Goal: Information Seeking & Learning: Learn about a topic

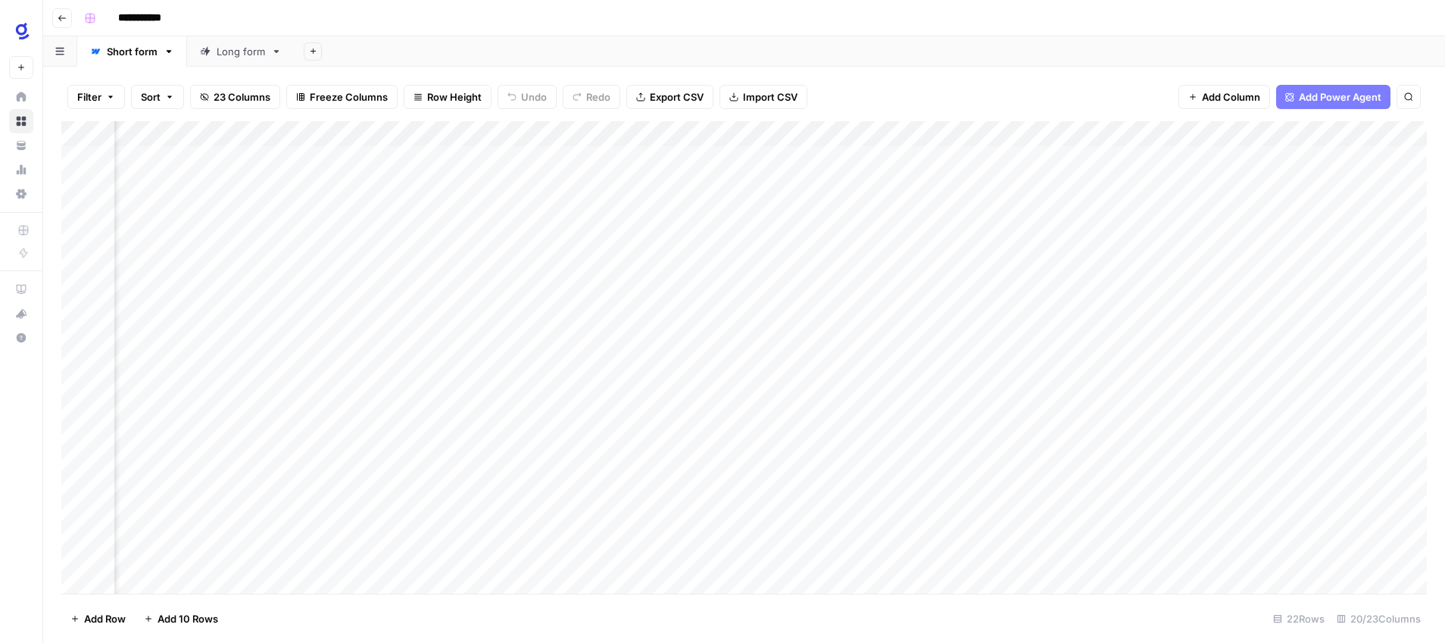
scroll to position [0, 1307]
click at [69, 14] on button "Go back" at bounding box center [62, 18] width 20 height 20
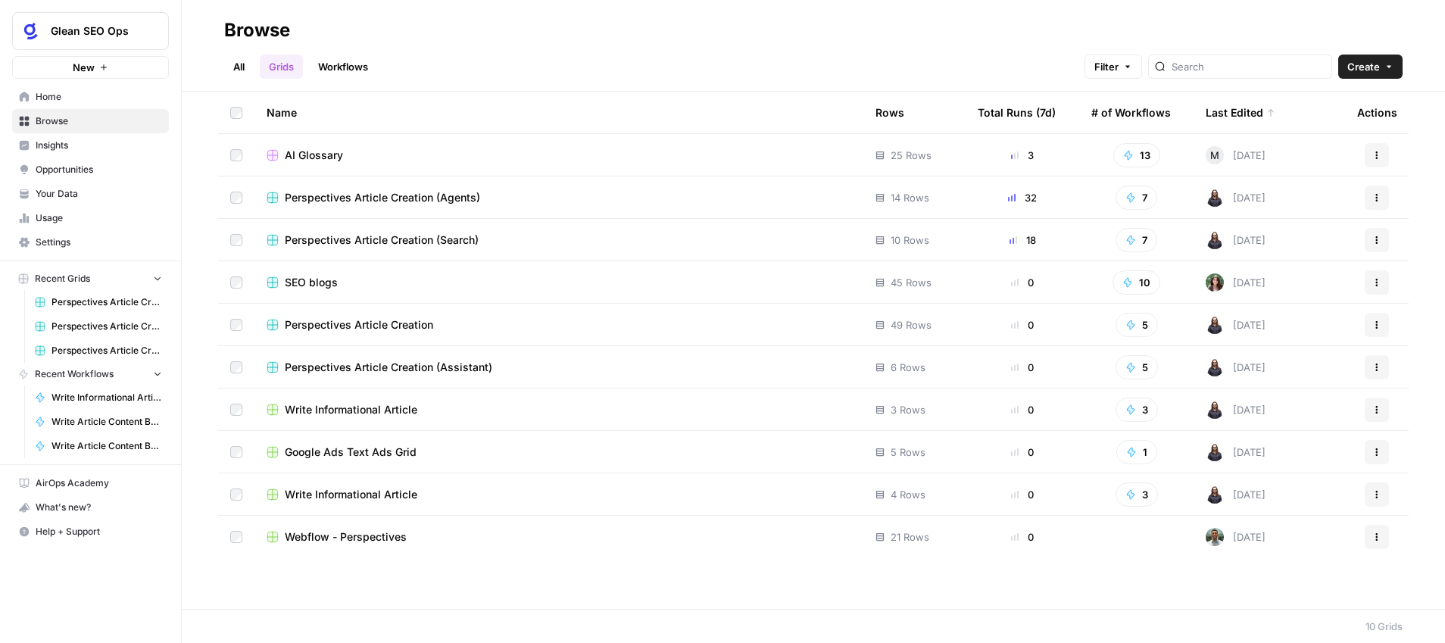
click at [94, 143] on span "Insights" at bounding box center [99, 146] width 126 height 14
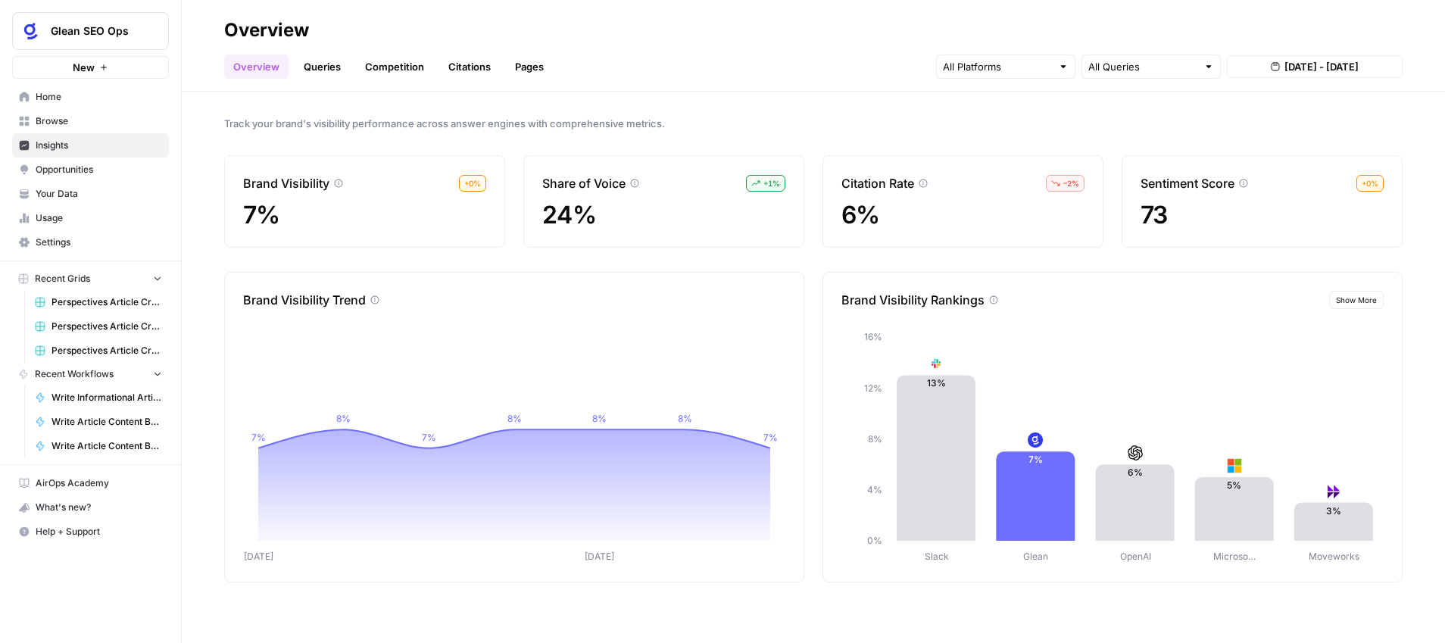
click at [517, 66] on link "Pages" at bounding box center [529, 67] width 47 height 24
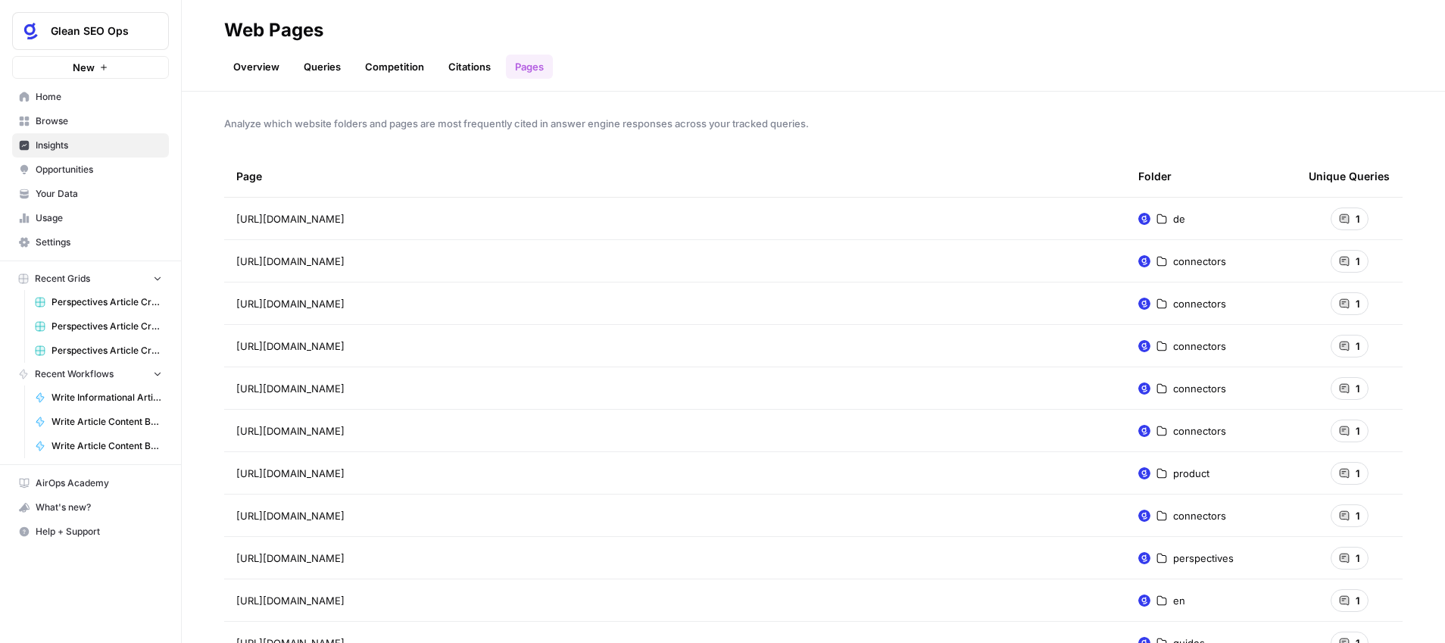
click at [465, 58] on link "Citations" at bounding box center [469, 67] width 61 height 24
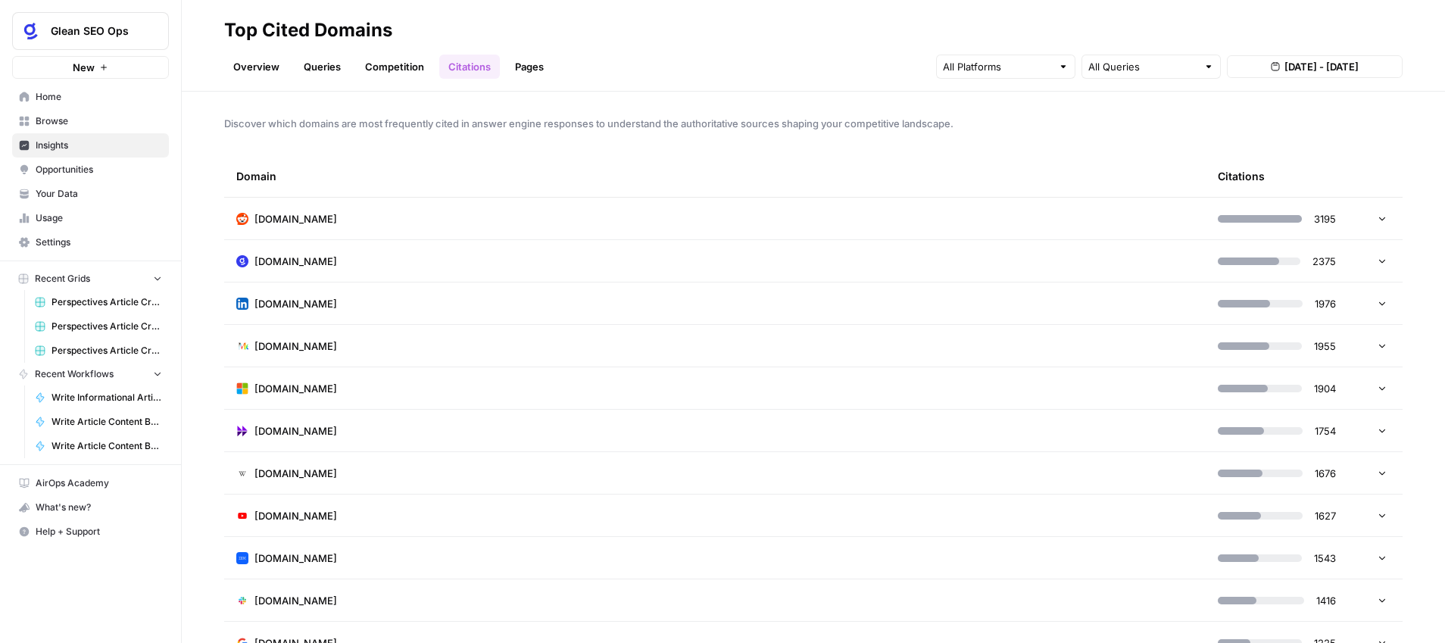
click at [1385, 259] on icon at bounding box center [1382, 261] width 6 height 4
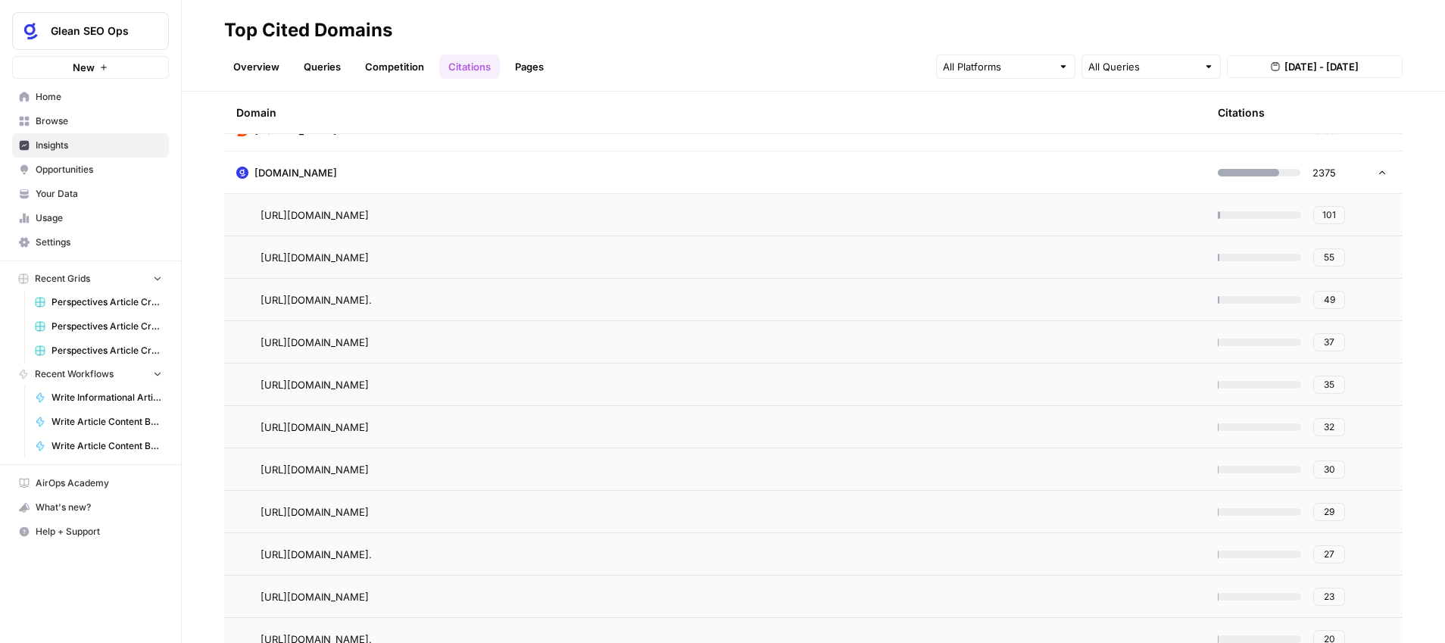
scroll to position [90, 0]
click at [1324, 257] on span "55" at bounding box center [1329, 256] width 11 height 14
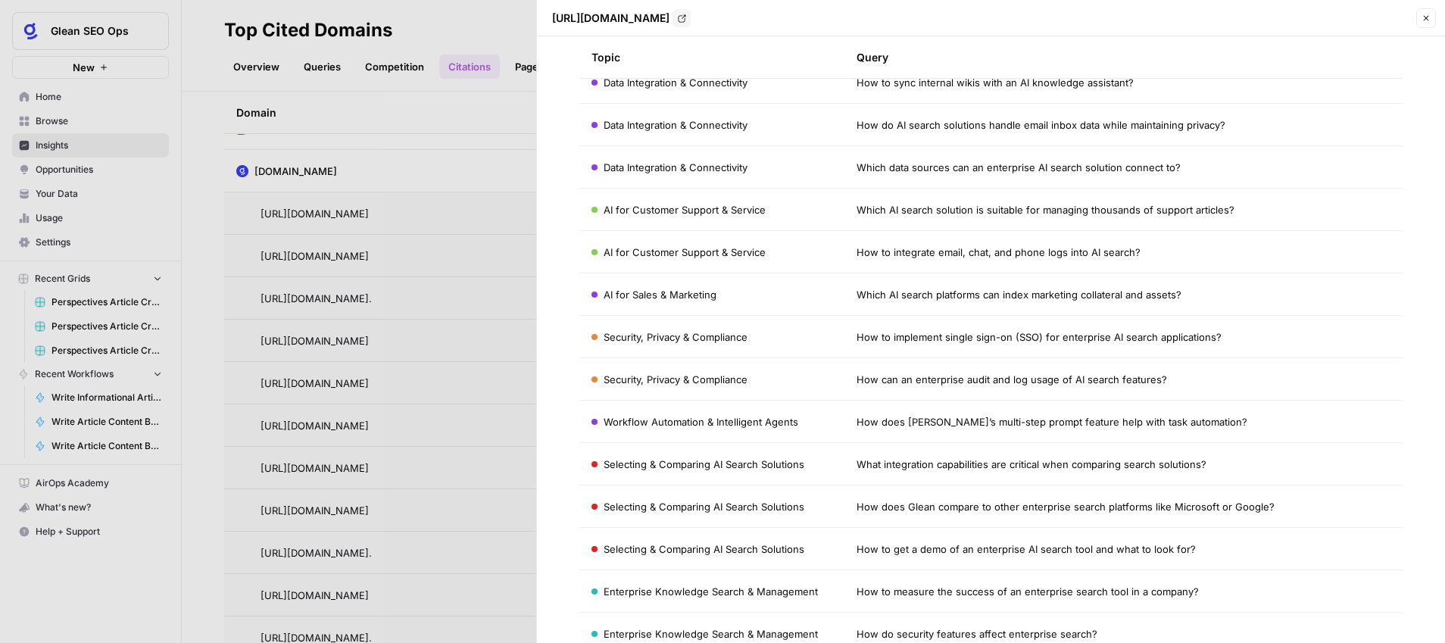
scroll to position [0, 0]
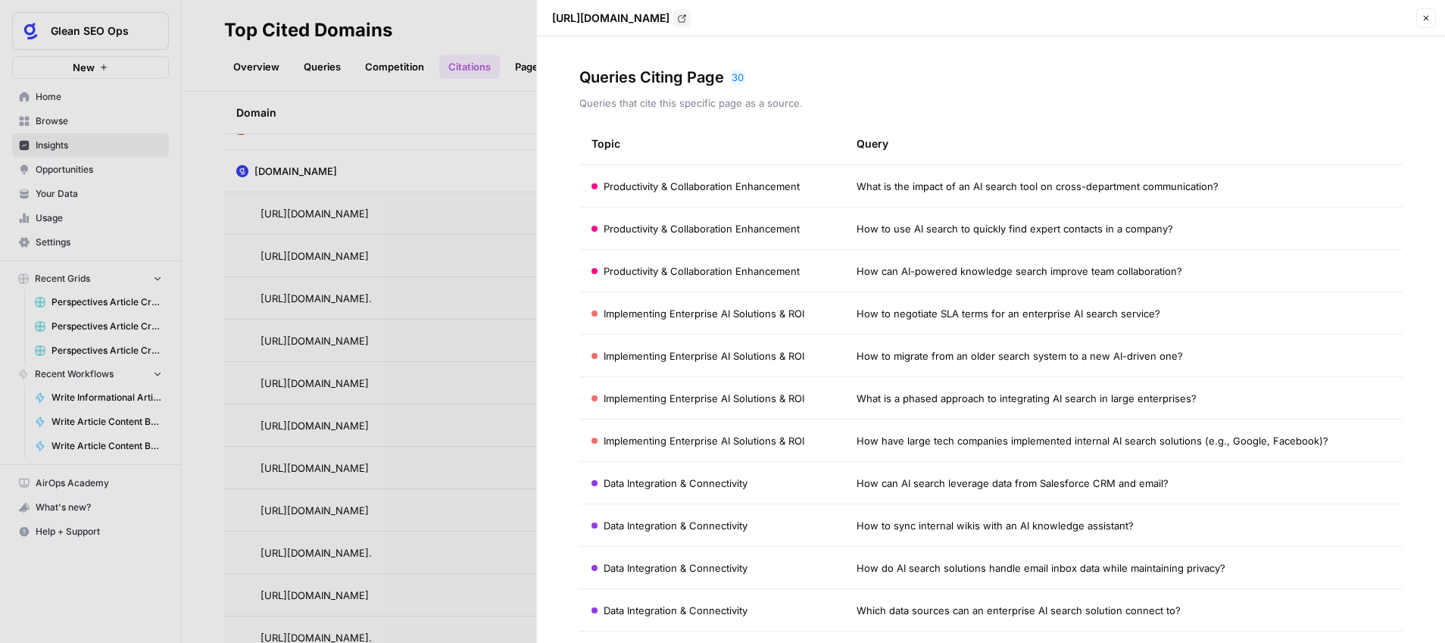
click at [1425, 20] on icon "button" at bounding box center [1426, 18] width 9 height 9
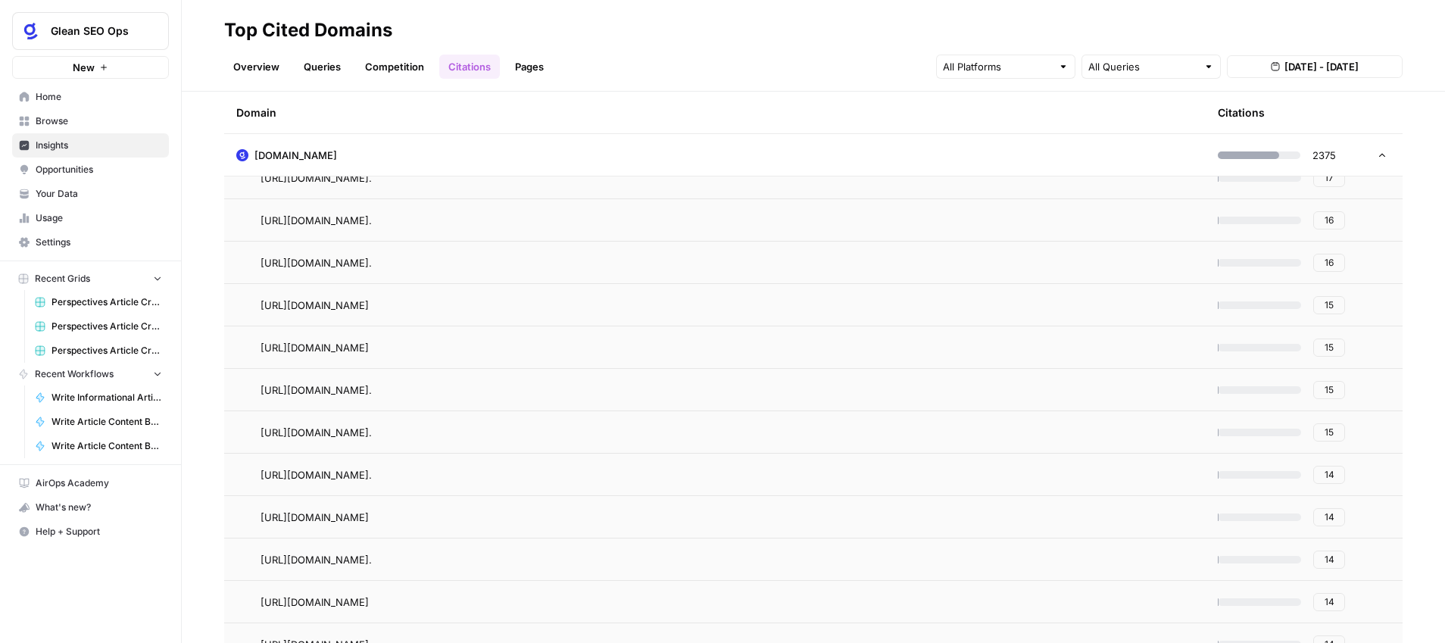
scroll to position [806, 0]
click at [1330, 560] on span "14" at bounding box center [1330, 558] width 10 height 14
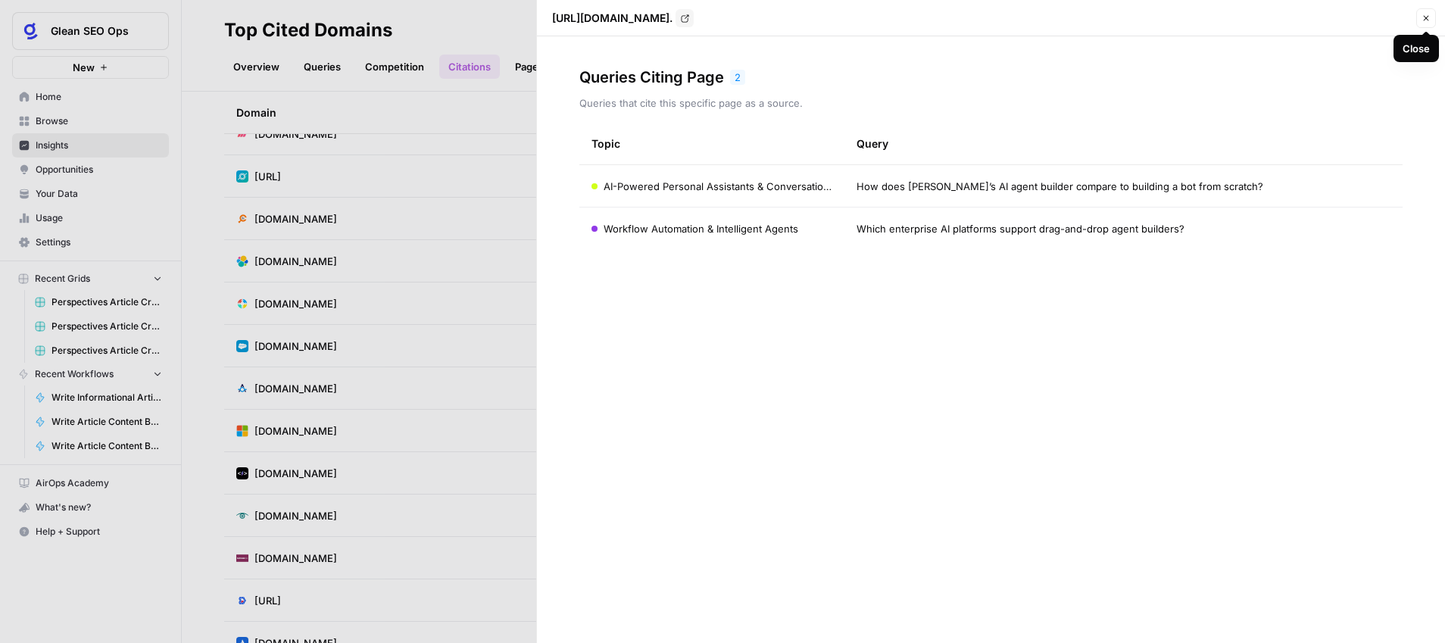
click at [1429, 21] on icon "button" at bounding box center [1426, 18] width 9 height 9
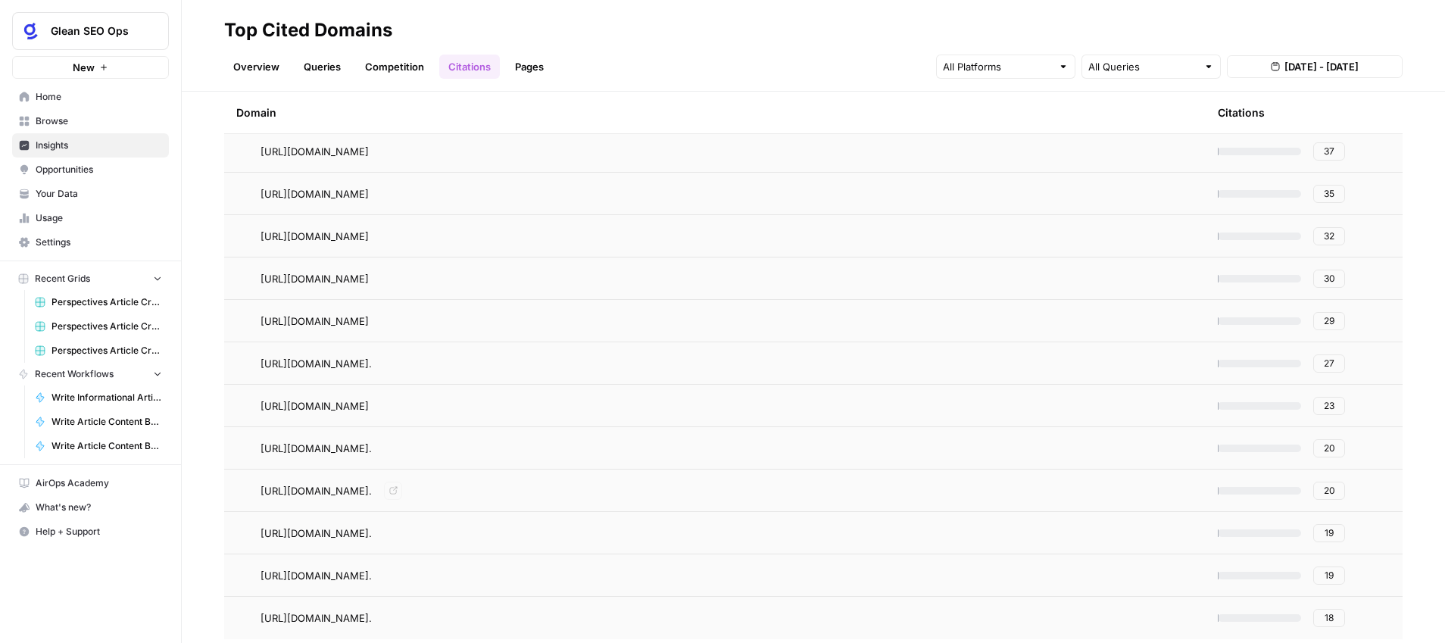
scroll to position [0, 0]
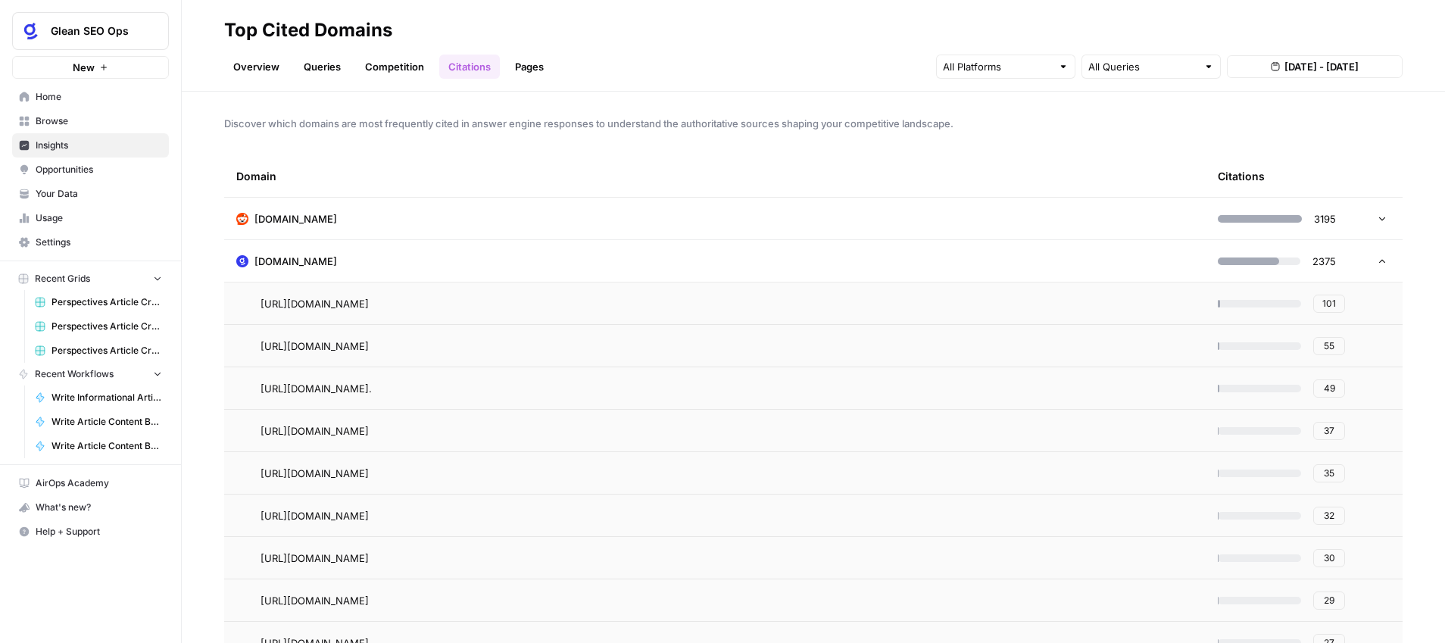
click at [797, 30] on h2 "Top Cited Domains" at bounding box center [813, 30] width 1179 height 24
click at [732, 255] on td "[DOMAIN_NAME]" at bounding box center [715, 261] width 982 height 42
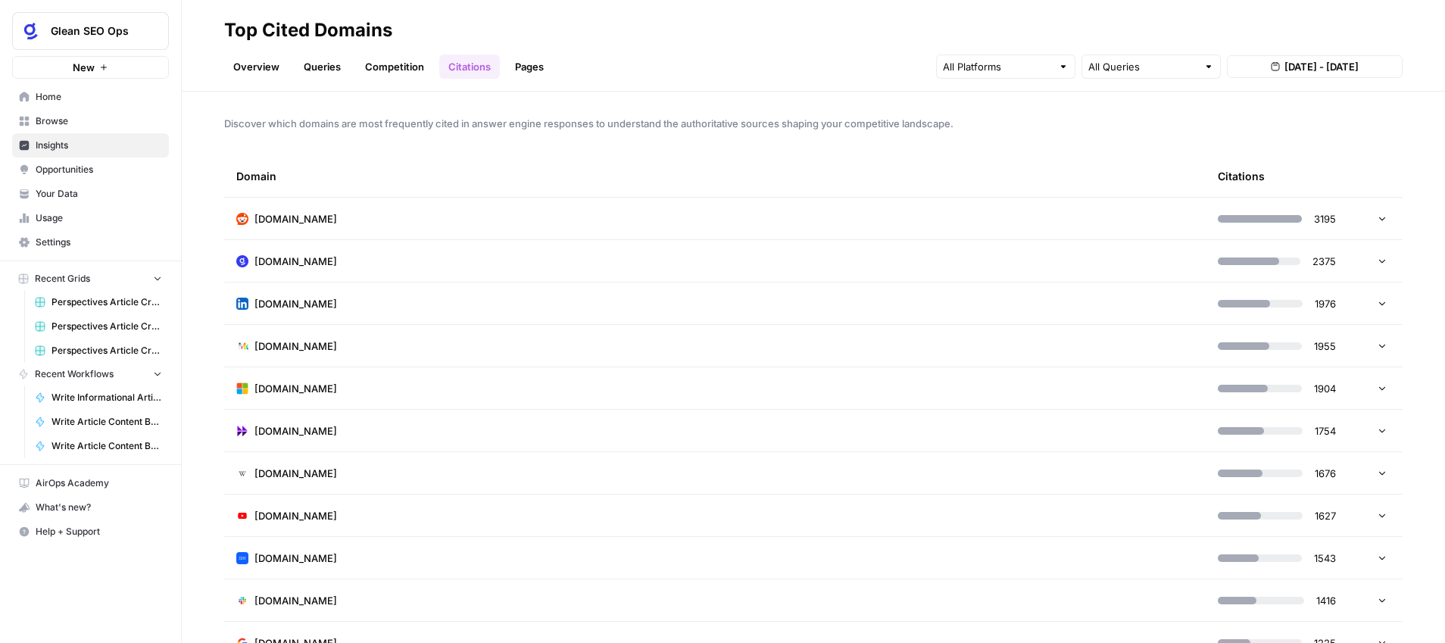
click at [246, 67] on link "Overview" at bounding box center [256, 67] width 64 height 24
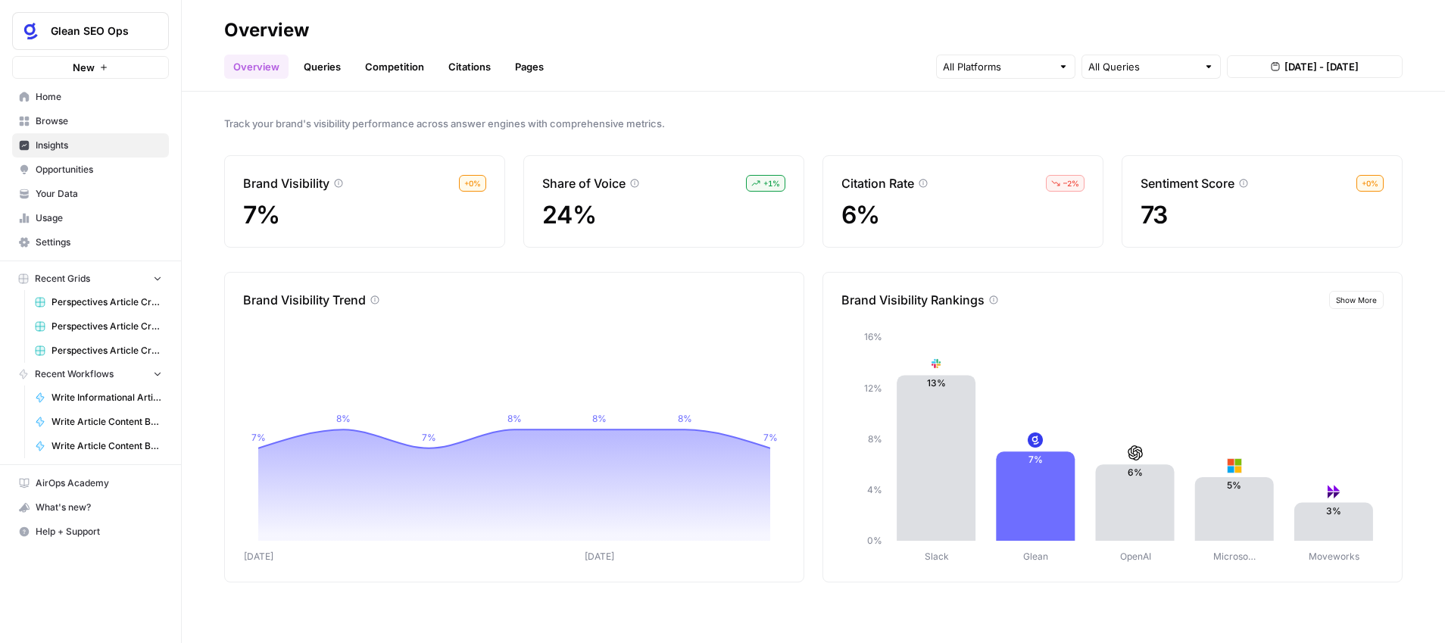
click at [755, 184] on icon at bounding box center [755, 183] width 9 height 9
click at [766, 183] on span "+ 1 %" at bounding box center [771, 183] width 17 height 12
